Goal: Task Accomplishment & Management: Manage account settings

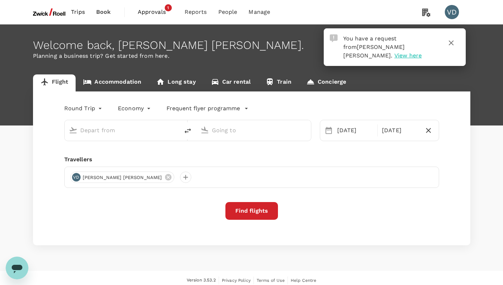
type input "Singapore Changi (SIN)"
type input "Tan Son Nhat Intl (SGN)"
type input "Singapore Changi (SIN)"
type input "Tan Son Nhat Intl (SGN)"
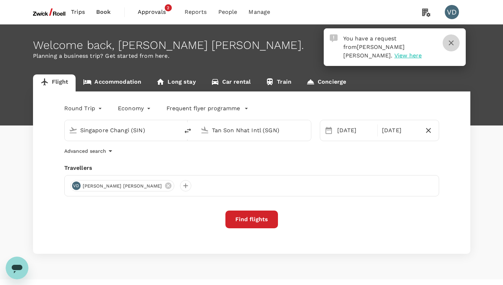
click at [451, 41] on icon "button" at bounding box center [451, 43] width 9 height 9
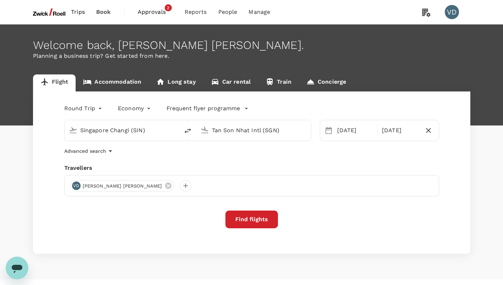
click at [155, 9] on span "Approvals" at bounding box center [155, 12] width 35 height 9
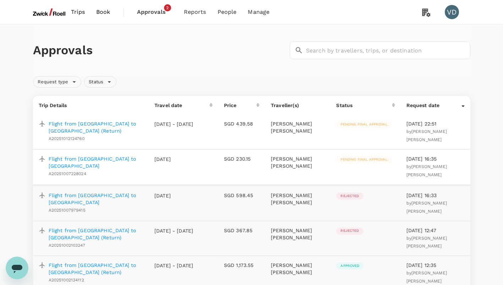
click at [98, 157] on p "Flight from [GEOGRAPHIC_DATA] to [GEOGRAPHIC_DATA]" at bounding box center [96, 162] width 94 height 14
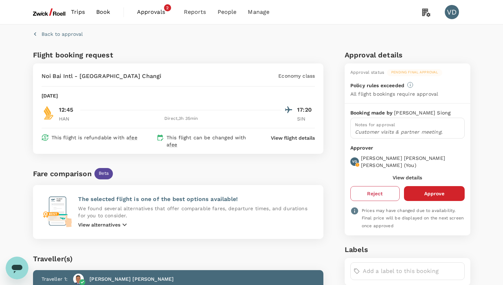
click at [377, 187] on button "Reject" at bounding box center [374, 193] width 49 height 15
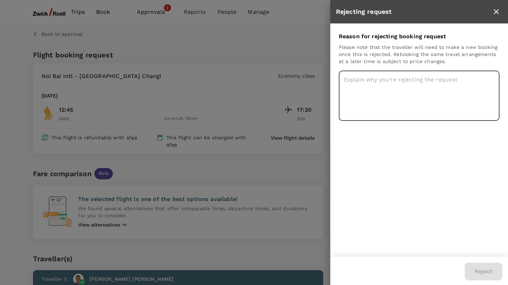
click at [431, 104] on textarea at bounding box center [419, 96] width 161 height 50
type textarea "Recheck itinerary"
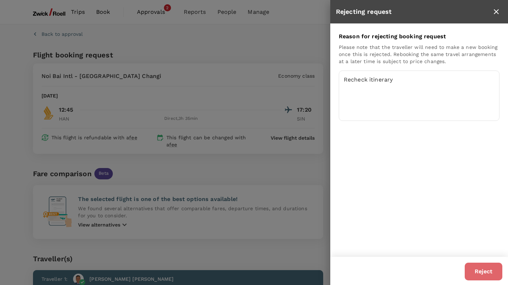
click at [481, 272] on button "Reject" at bounding box center [484, 272] width 38 height 18
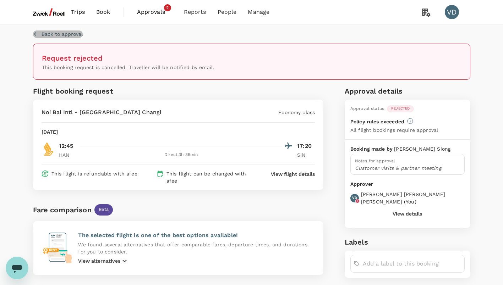
click at [42, 34] on p "Back to approval" at bounding box center [62, 34] width 41 height 7
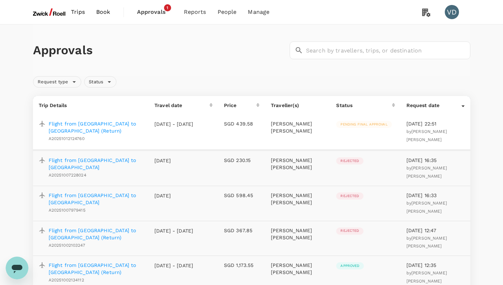
click at [122, 124] on p "Flight from [GEOGRAPHIC_DATA] to [GEOGRAPHIC_DATA] (Return)" at bounding box center [96, 127] width 94 height 14
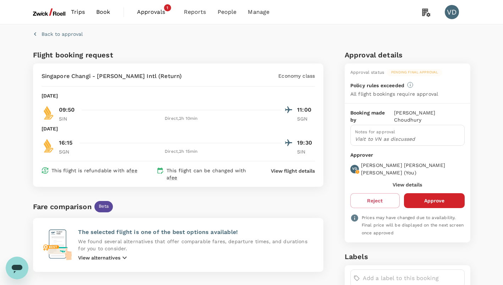
click at [331, 56] on div "Flight booking request Singapore Changi - [PERSON_NAME] Intl (Return) Economy c…" at bounding box center [250, 242] width 440 height 392
click at [430, 193] on button "Approve" at bounding box center [434, 200] width 61 height 15
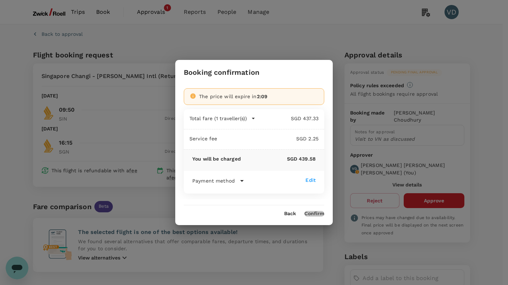
click at [316, 212] on button "Confirm" at bounding box center [314, 214] width 20 height 6
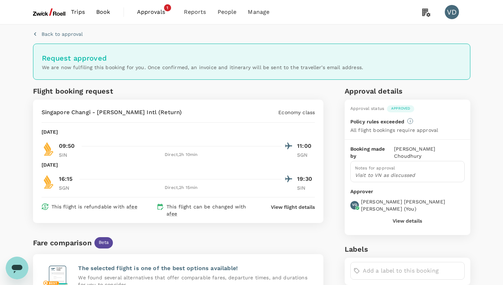
click at [266, 83] on div "Flight booking request Singapore Changi - [PERSON_NAME] Intl (Return) Economy c…" at bounding box center [176, 279] width 293 height 392
click at [63, 34] on p "Back to approval" at bounding box center [62, 34] width 41 height 7
